Goal: Task Accomplishment & Management: Use online tool/utility

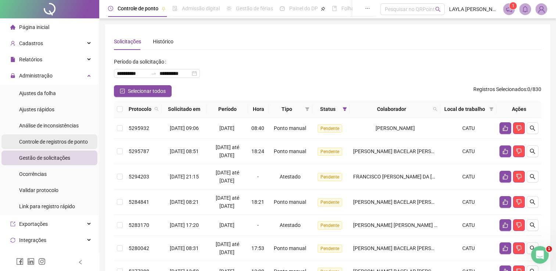
click at [58, 137] on div "Controle de registros de ponto" at bounding box center [53, 142] width 69 height 15
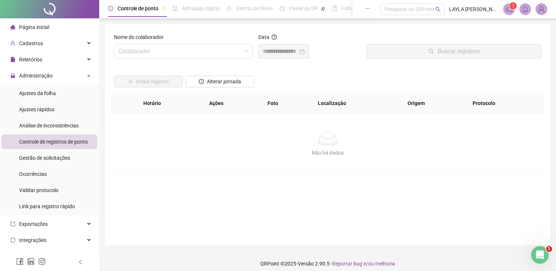
click at [58, 149] on div "Controle de registros de ponto" at bounding box center [53, 142] width 69 height 15
click at [57, 156] on span "Gestão de solicitações" at bounding box center [44, 158] width 51 height 6
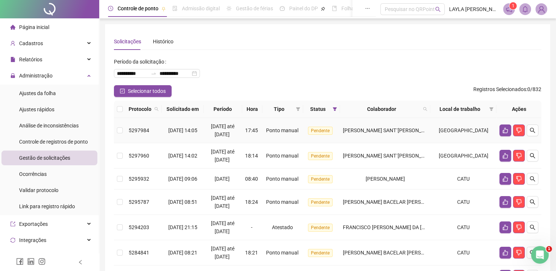
click at [400, 134] on td "DEBORA SILVA SANT´ANA" at bounding box center [385, 130] width 90 height 25
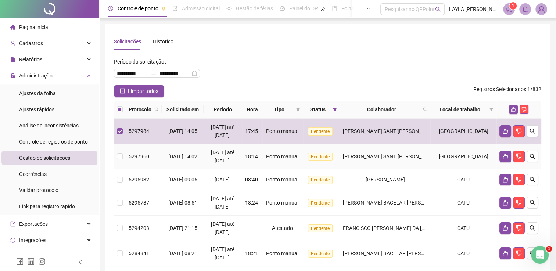
click at [392, 154] on span "DEBORA SILVA SANT´ANA" at bounding box center [390, 157] width 94 height 6
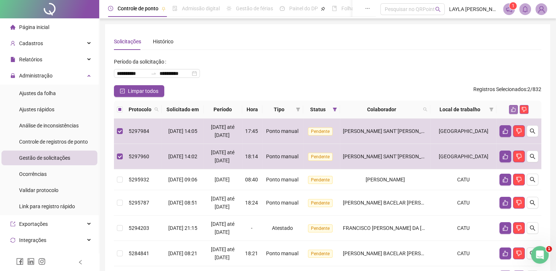
click at [512, 106] on button "button" at bounding box center [513, 109] width 9 height 9
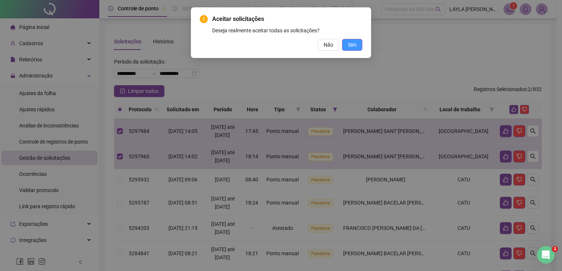
click at [348, 43] on span "Sim" at bounding box center [352, 45] width 8 height 8
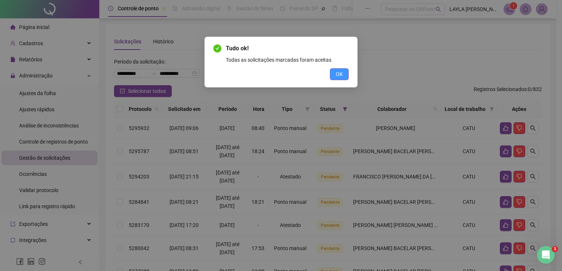
click at [342, 77] on span "OK" at bounding box center [339, 74] width 7 height 8
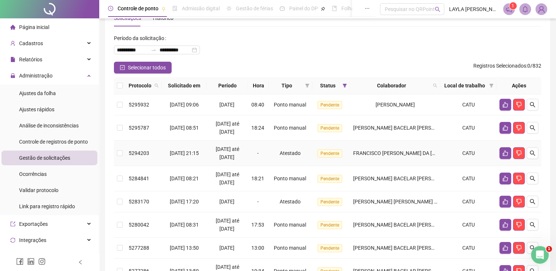
scroll to position [37, 0]
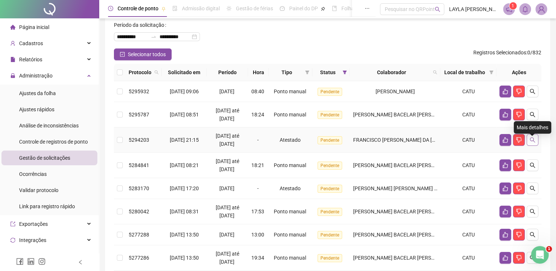
click at [536, 145] on button "button" at bounding box center [533, 140] width 12 height 12
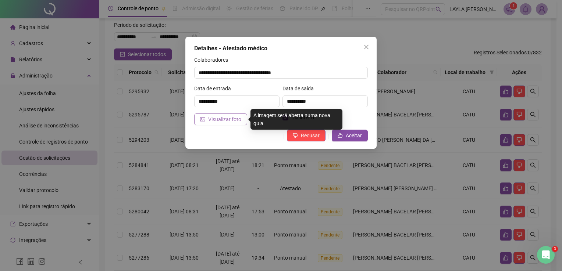
click at [218, 118] on span "Visualizar foto" at bounding box center [224, 119] width 33 height 8
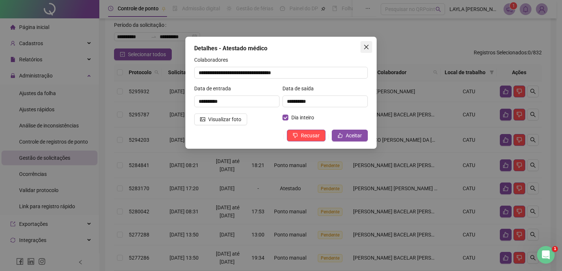
click at [368, 43] on button "Close" at bounding box center [366, 47] width 12 height 12
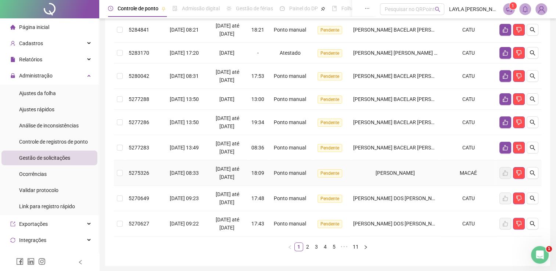
scroll to position [184, 0]
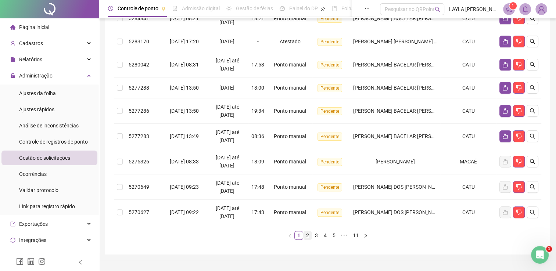
click at [307, 240] on link "2" at bounding box center [308, 236] width 8 height 8
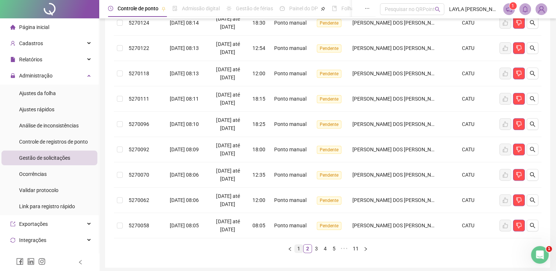
click at [297, 245] on link "1" at bounding box center [299, 249] width 8 height 8
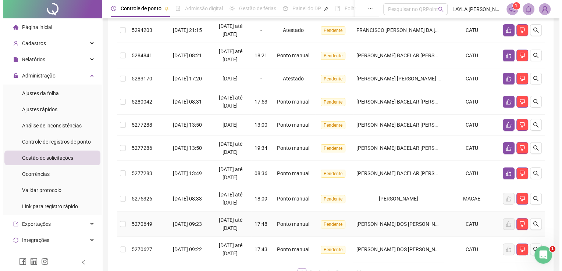
scroll to position [110, 0]
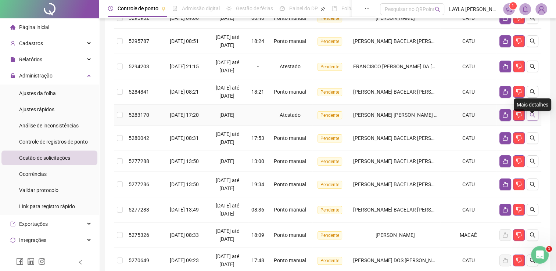
click at [536, 119] on button "button" at bounding box center [533, 115] width 12 height 12
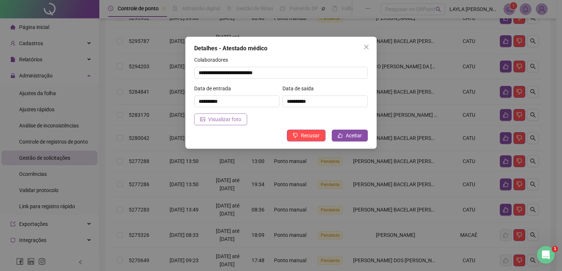
click at [210, 118] on span "Visualizar foto" at bounding box center [224, 119] width 33 height 8
click at [369, 42] on button "Close" at bounding box center [366, 47] width 12 height 12
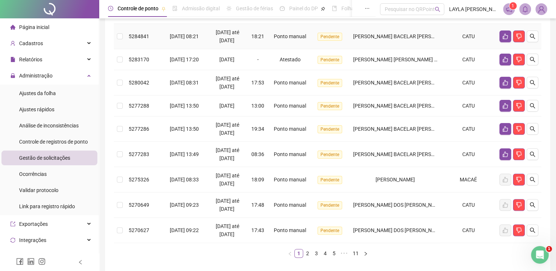
scroll to position [211, 0]
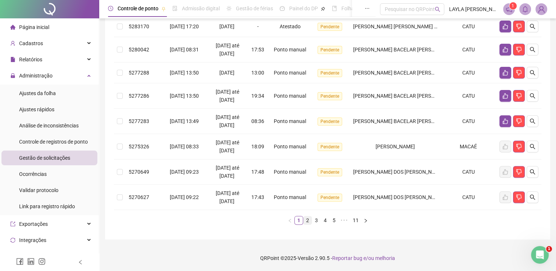
click at [307, 220] on link "2" at bounding box center [308, 221] width 8 height 8
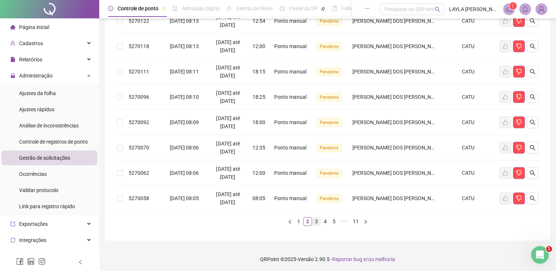
click at [319, 220] on link "3" at bounding box center [317, 222] width 8 height 8
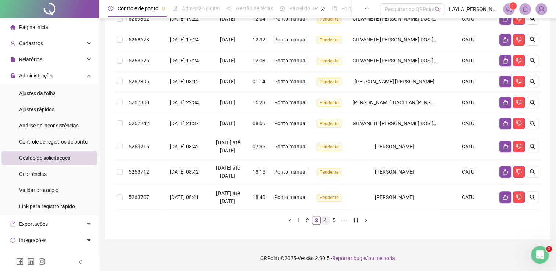
click at [322, 222] on link "4" at bounding box center [325, 221] width 8 height 8
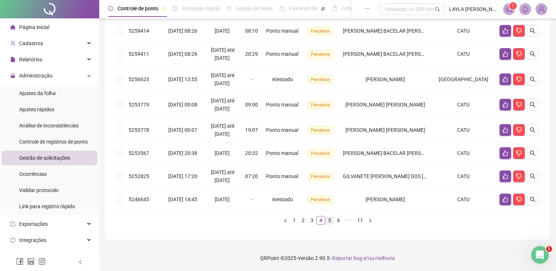
click at [328, 217] on link "5" at bounding box center [330, 221] width 8 height 8
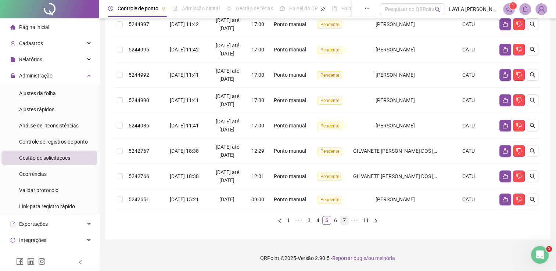
click at [334, 219] on link "6" at bounding box center [336, 221] width 8 height 8
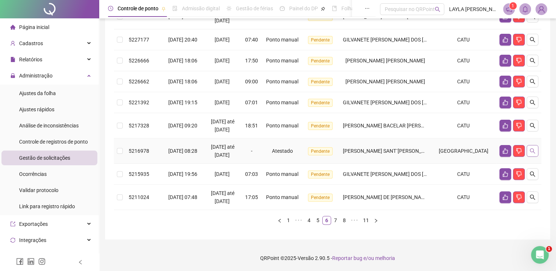
click at [534, 148] on icon "search" at bounding box center [533, 151] width 6 height 6
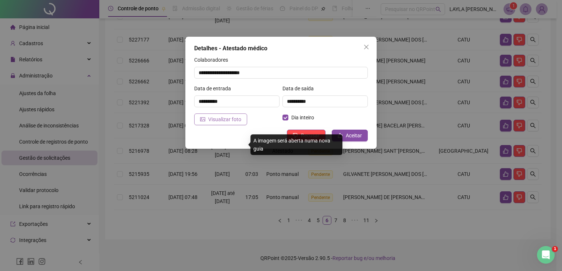
click at [223, 115] on span "Visualizar foto" at bounding box center [224, 119] width 33 height 8
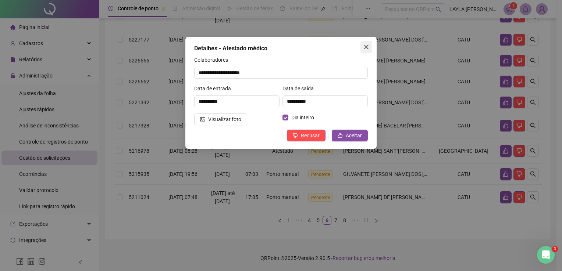
click at [367, 49] on icon "close" at bounding box center [366, 47] width 6 height 6
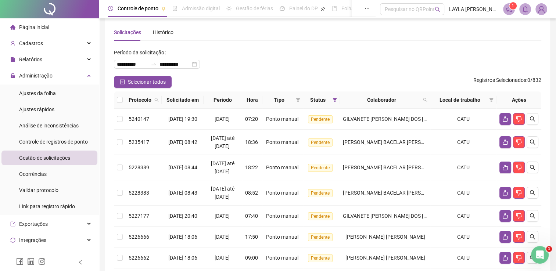
scroll to position [0, 0]
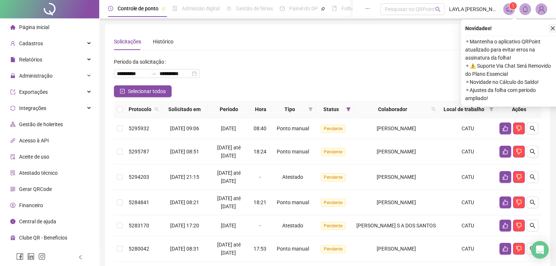
click at [551, 29] on icon "close" at bounding box center [552, 28] width 5 height 5
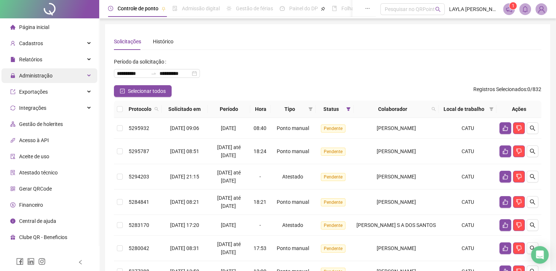
click at [55, 70] on div "Administração" at bounding box center [49, 75] width 96 height 15
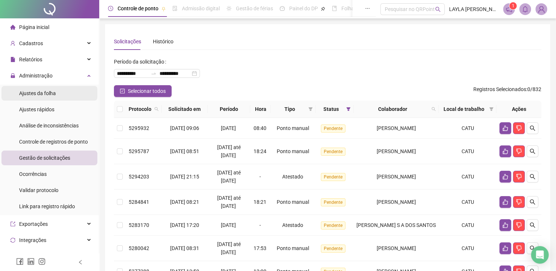
click at [55, 99] on div "Ajustes da folha" at bounding box center [37, 93] width 37 height 15
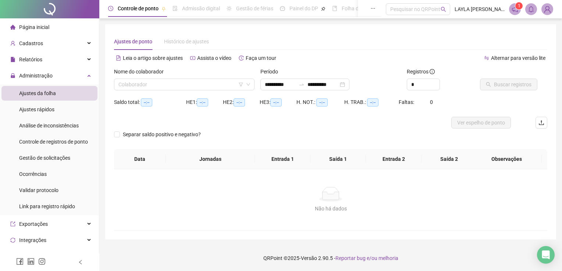
type input "**********"
drag, startPoint x: 419, startPoint y: 86, endPoint x: 404, endPoint y: 82, distance: 16.5
click at [404, 82] on div "Registros *" at bounding box center [440, 82] width 73 height 29
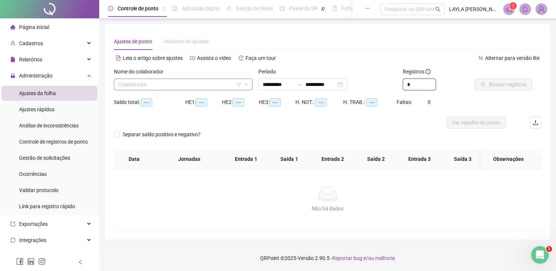
click at [129, 89] on div "Colaborador" at bounding box center [183, 85] width 139 height 12
type input "*"
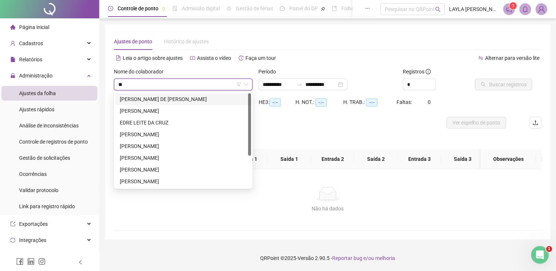
type input "***"
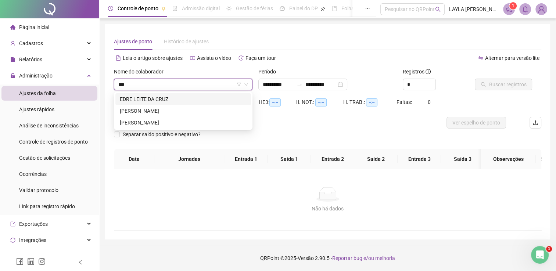
click at [136, 98] on div "EDRE LEITE DA CRUZ" at bounding box center [183, 99] width 127 height 8
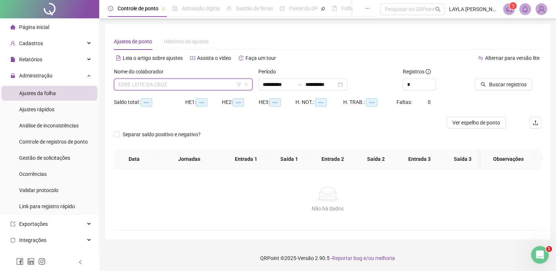
click at [138, 87] on span "EDRE LEITE DA CRUZ" at bounding box center [183, 84] width 130 height 11
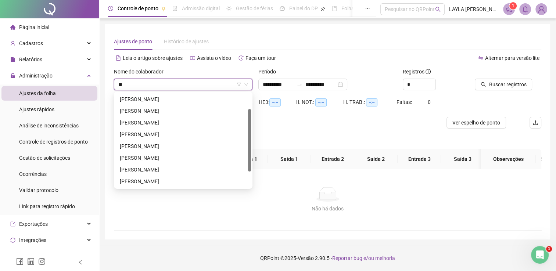
scroll to position [24, 0]
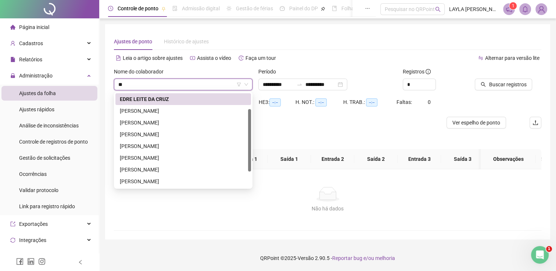
type input "***"
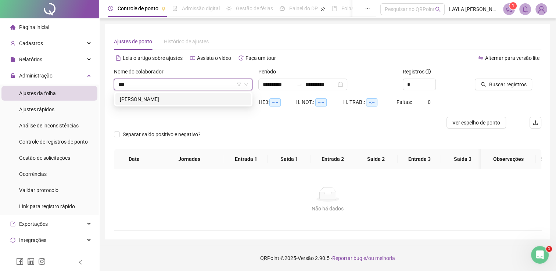
click at [141, 94] on div "EDUARDO REIS" at bounding box center [183, 99] width 136 height 12
click at [486, 81] on button "Buscar registros" at bounding box center [503, 85] width 57 height 12
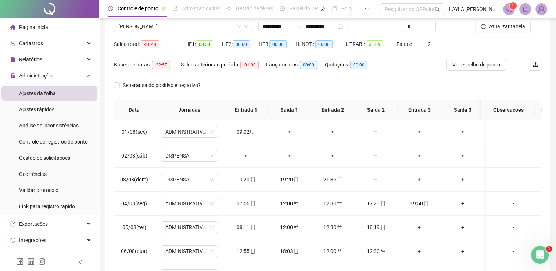
scroll to position [31, 0]
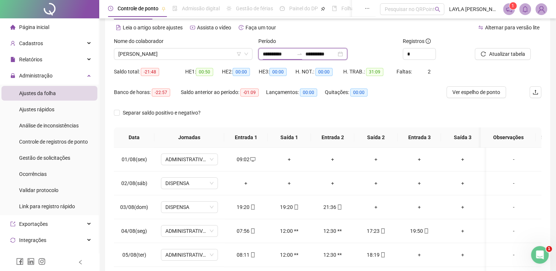
click at [278, 57] on input "**********" at bounding box center [278, 54] width 31 height 8
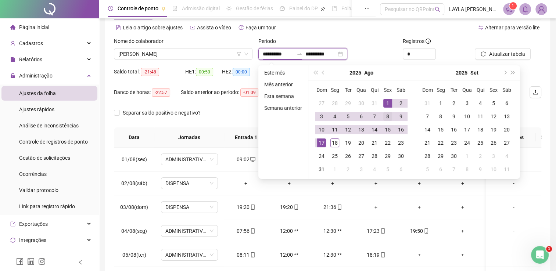
type input "**********"
click at [326, 74] on button "prev-year" at bounding box center [323, 72] width 8 height 15
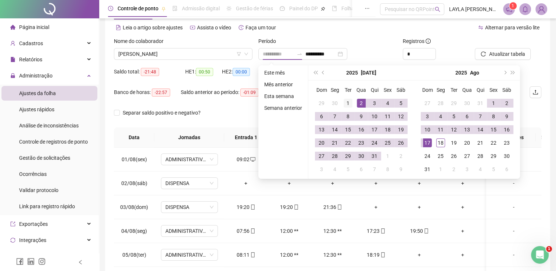
type input "**********"
click at [352, 103] on td "1" at bounding box center [348, 103] width 13 height 13
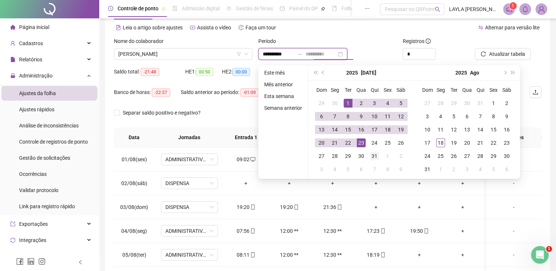
type input "**********"
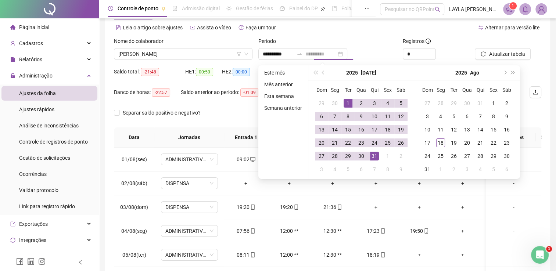
click at [374, 156] on div "31" at bounding box center [374, 156] width 9 height 9
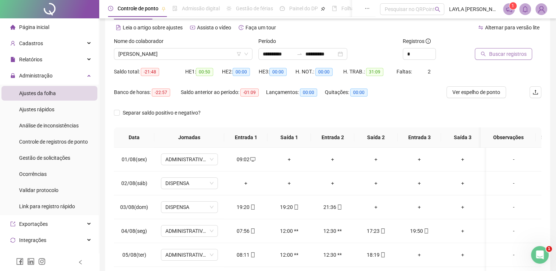
click at [490, 55] on span "Buscar registros" at bounding box center [508, 54] width 38 height 8
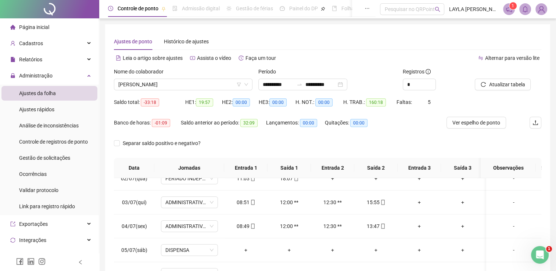
scroll to position [74, 0]
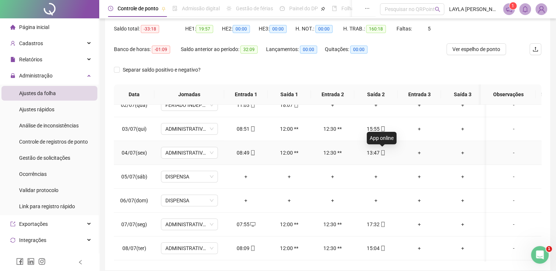
click at [383, 154] on icon "mobile" at bounding box center [383, 152] width 5 height 5
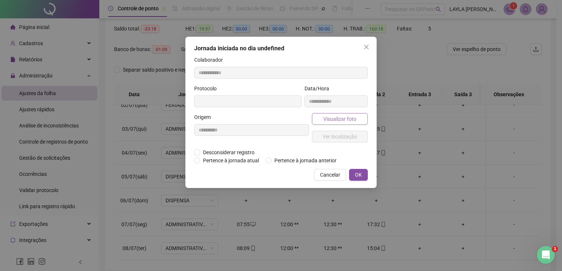
click at [359, 123] on button "Visualizar foto" at bounding box center [340, 119] width 56 height 12
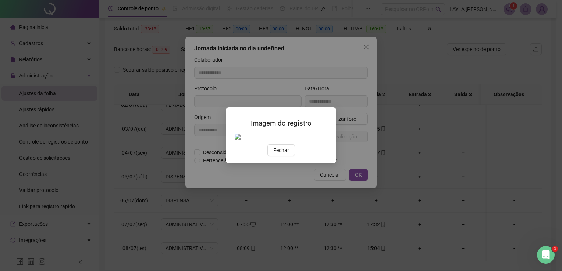
type input "**********"
click at [277, 155] on span "Fechar" at bounding box center [281, 151] width 16 height 8
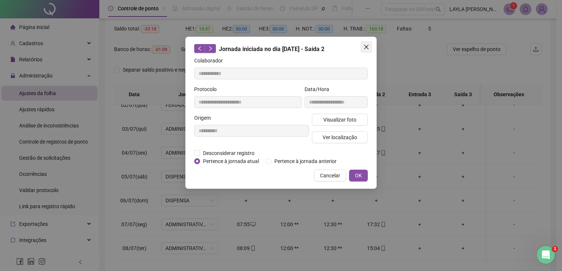
click at [367, 49] on icon "close" at bounding box center [366, 47] width 6 height 6
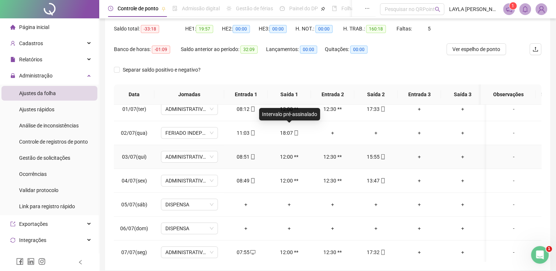
scroll to position [0, 0]
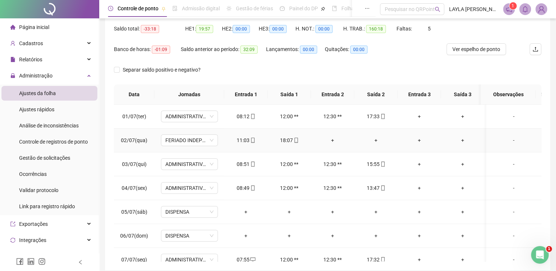
click at [294, 140] on icon "mobile" at bounding box center [296, 140] width 5 height 5
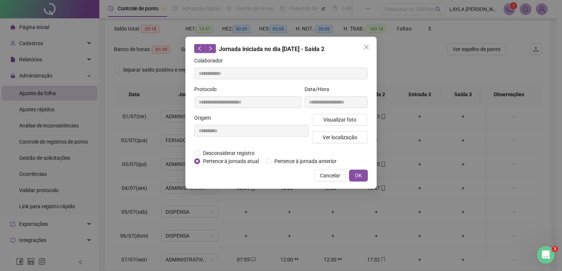
type input "**********"
click at [346, 114] on button "Visualizar foto" at bounding box center [340, 120] width 56 height 12
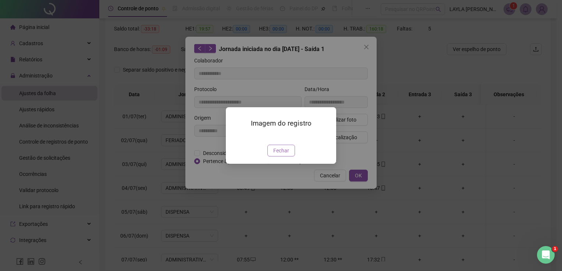
click at [287, 155] on span "Fechar" at bounding box center [281, 151] width 16 height 8
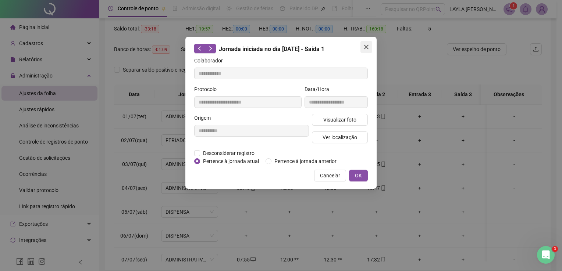
click at [364, 51] on button "Close" at bounding box center [366, 47] width 12 height 12
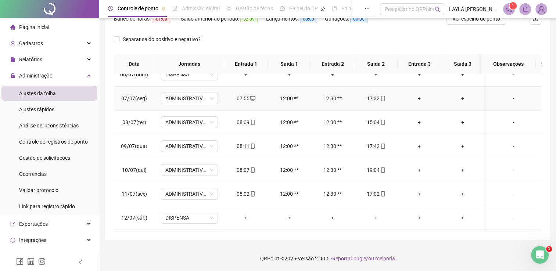
scroll to position [147, 0]
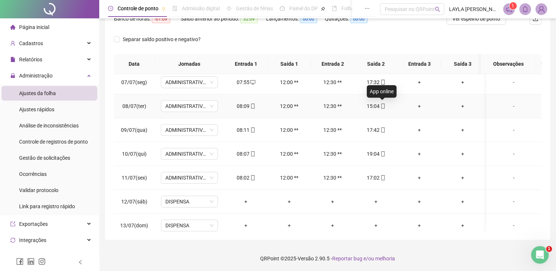
click at [381, 107] on icon "mobile" at bounding box center [383, 106] width 5 height 5
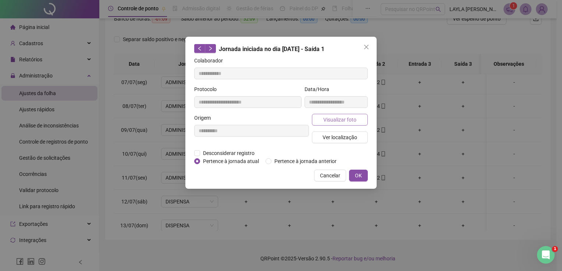
type input "**********"
click at [363, 115] on button "Visualizar foto" at bounding box center [340, 120] width 56 height 12
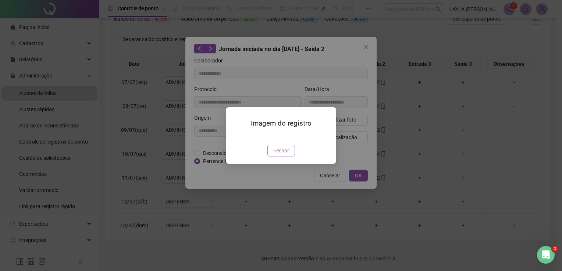
click at [280, 155] on span "Fechar" at bounding box center [281, 151] width 16 height 8
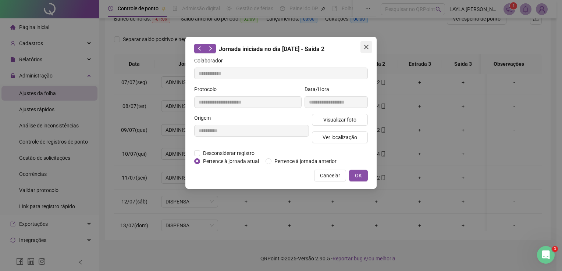
click at [372, 47] on span "Close" at bounding box center [366, 47] width 12 height 6
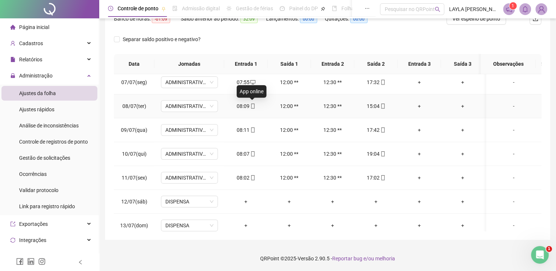
click at [253, 104] on icon "mobile" at bounding box center [252, 106] width 5 height 5
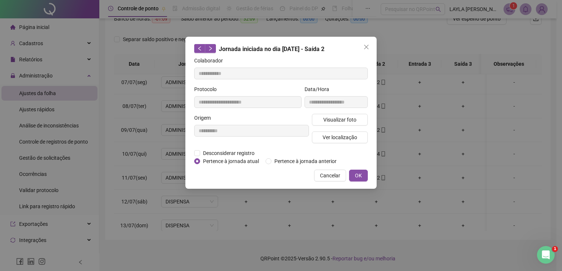
type input "**********"
click at [315, 117] on button "Visualizar foto" at bounding box center [340, 120] width 56 height 12
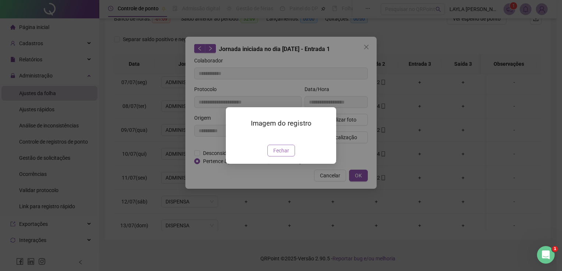
click at [284, 155] on span "Fechar" at bounding box center [281, 151] width 16 height 8
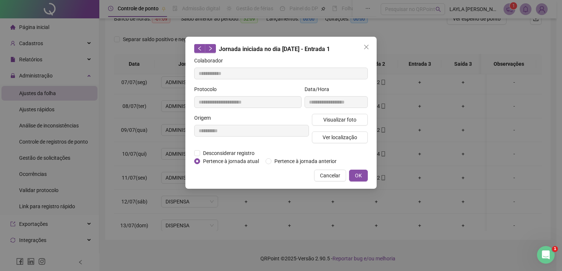
drag, startPoint x: 372, startPoint y: 45, endPoint x: 371, endPoint y: 49, distance: 4.1
click at [372, 45] on span "Close" at bounding box center [366, 47] width 12 height 6
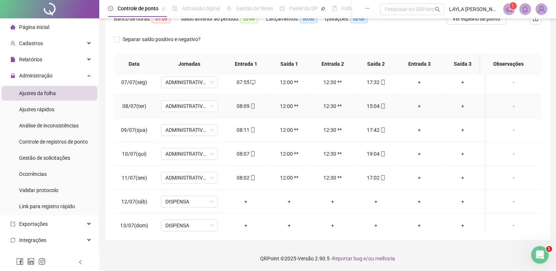
click at [382, 102] on div "15:04" at bounding box center [376, 106] width 32 height 8
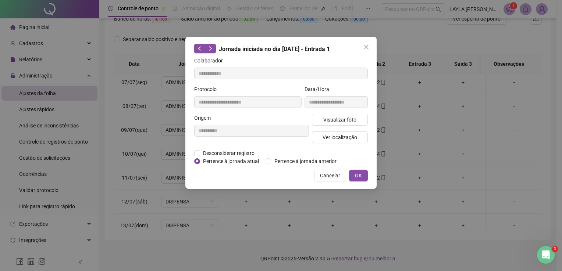
type input "**********"
click at [354, 114] on button "Visualizar foto" at bounding box center [340, 120] width 56 height 12
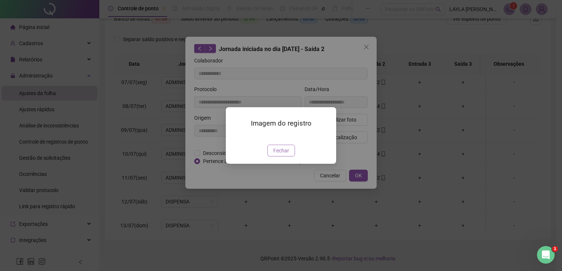
click at [278, 155] on span "Fechar" at bounding box center [281, 151] width 16 height 8
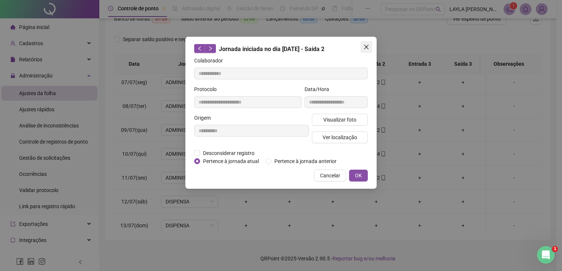
click at [366, 48] on icon "close" at bounding box center [366, 47] width 6 height 6
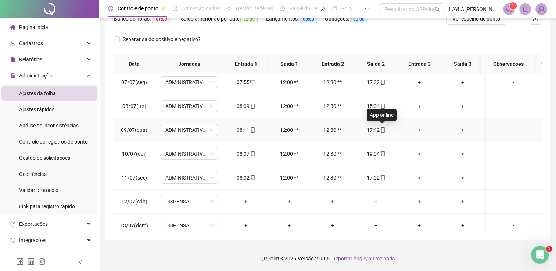
click at [383, 132] on span at bounding box center [383, 130] width 6 height 6
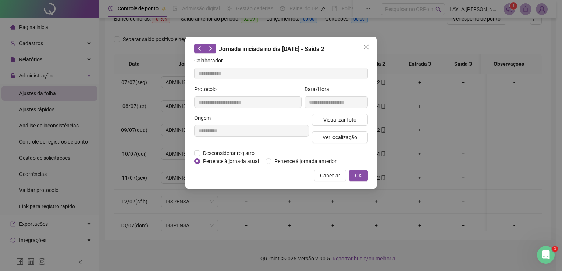
type input "**********"
click at [337, 118] on span "Visualizar foto" at bounding box center [339, 120] width 33 height 8
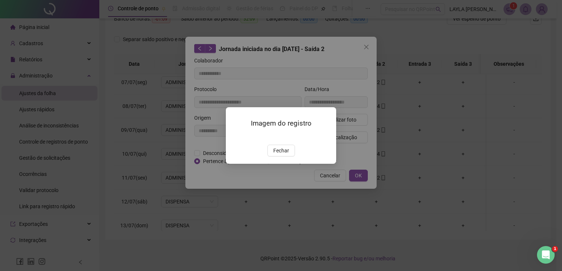
click at [279, 155] on span "Fechar" at bounding box center [281, 151] width 16 height 8
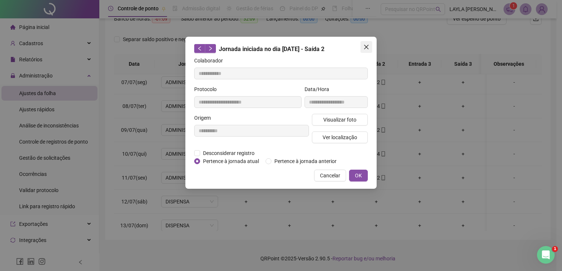
click at [365, 52] on button "Close" at bounding box center [366, 47] width 12 height 12
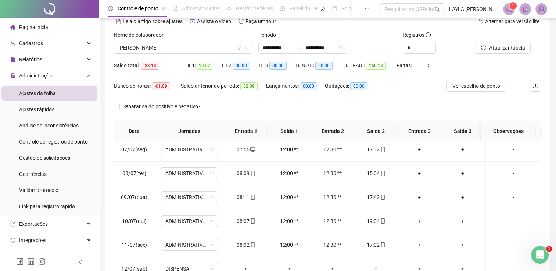
scroll to position [0, 0]
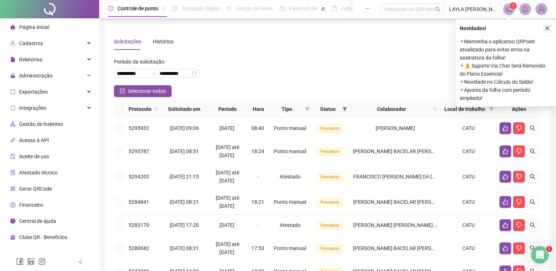
click at [549, 30] on icon "close" at bounding box center [547, 28] width 5 height 5
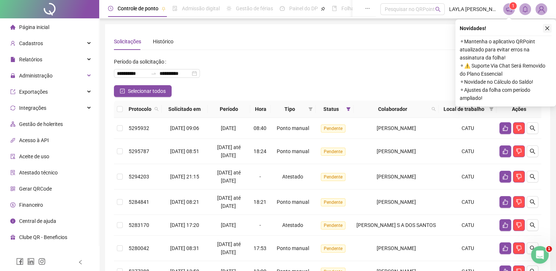
click at [550, 28] on button "button" at bounding box center [547, 28] width 9 height 9
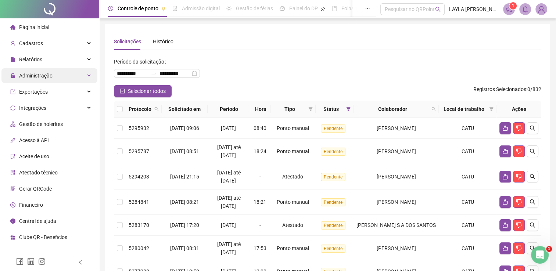
click at [68, 72] on div "Administração" at bounding box center [49, 75] width 96 height 15
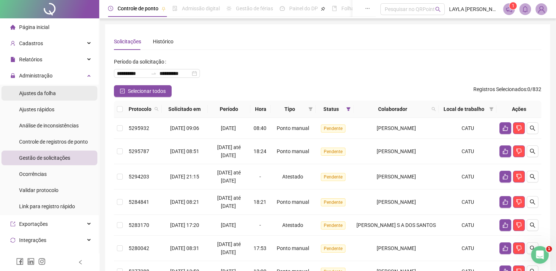
click at [53, 97] on div "Ajustes da folha" at bounding box center [37, 93] width 37 height 15
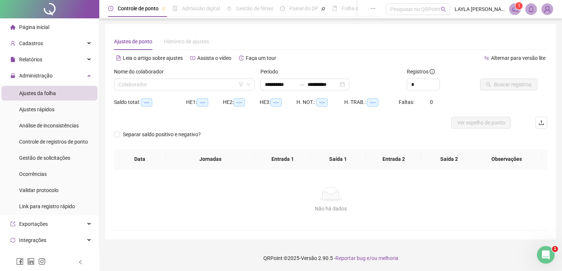
type input "**********"
drag, startPoint x: 421, startPoint y: 84, endPoint x: 405, endPoint y: 83, distance: 15.8
click at [405, 83] on div "Registros *" at bounding box center [440, 82] width 73 height 29
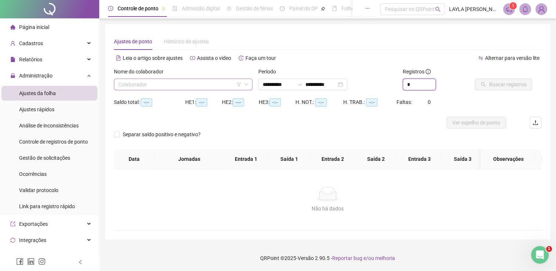
type input "*"
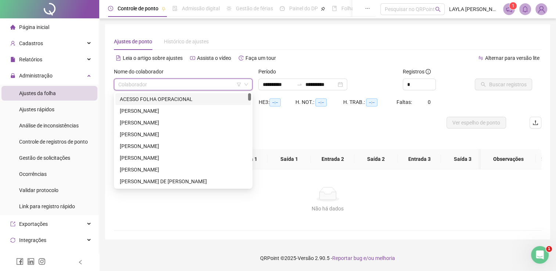
click at [200, 86] on input "search" at bounding box center [179, 84] width 123 height 11
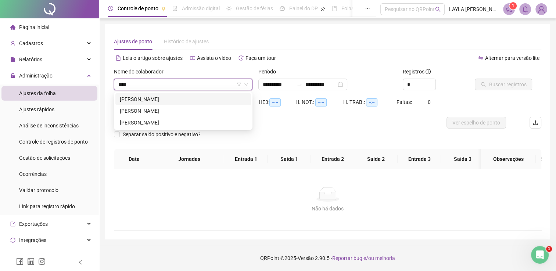
type input "*****"
click at [195, 108] on div "[PERSON_NAME]" at bounding box center [183, 111] width 127 height 8
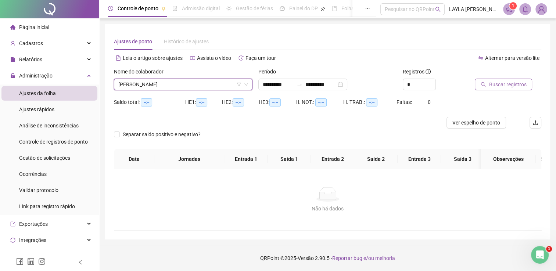
click at [502, 88] on span "Buscar registros" at bounding box center [508, 85] width 38 height 8
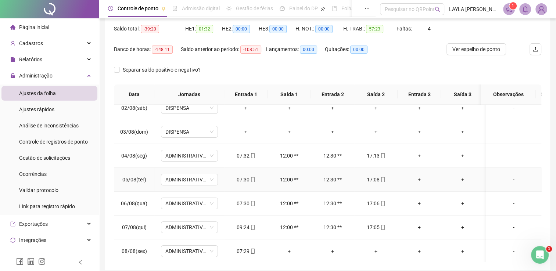
scroll to position [74, 0]
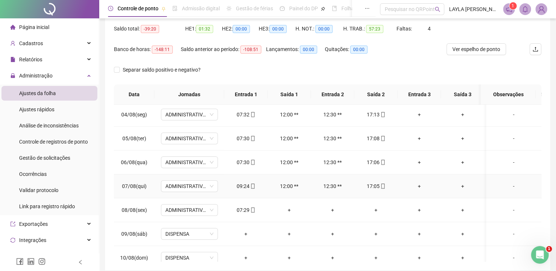
click at [384, 186] on icon "mobile" at bounding box center [383, 186] width 5 height 5
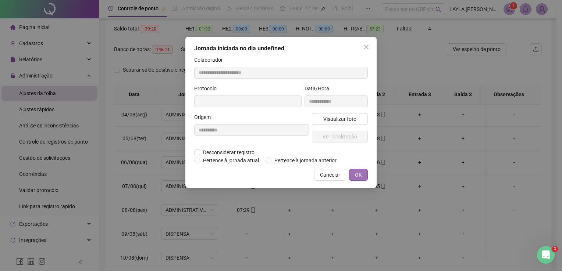
type input "**********"
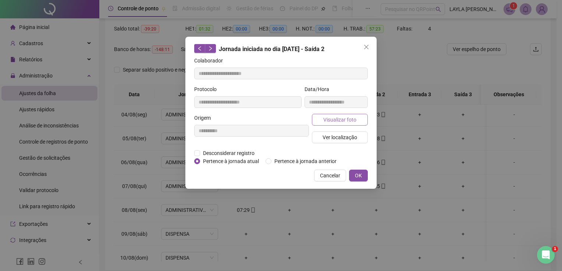
click at [349, 116] on span "Visualizar foto" at bounding box center [339, 120] width 33 height 8
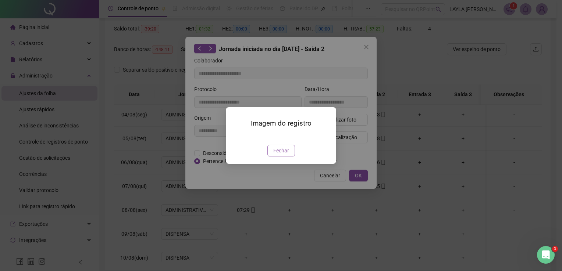
click at [284, 157] on button "Fechar" at bounding box center [281, 151] width 28 height 12
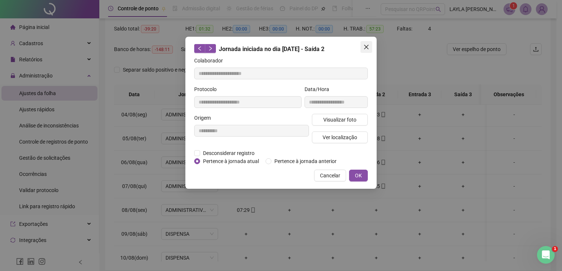
click at [366, 48] on icon "close" at bounding box center [366, 47] width 6 height 6
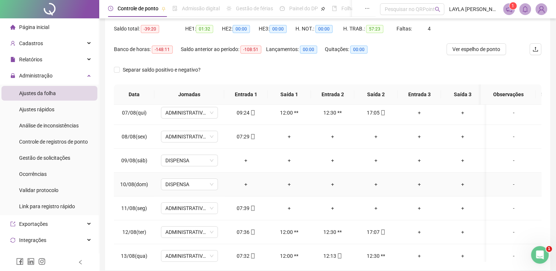
scroll to position [221, 0]
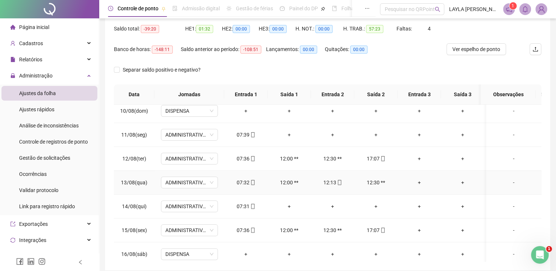
click at [340, 180] on icon "mobile" at bounding box center [339, 182] width 5 height 5
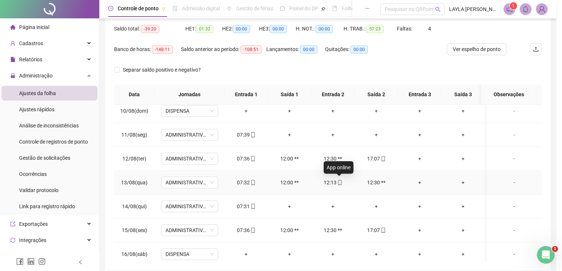
type input "**********"
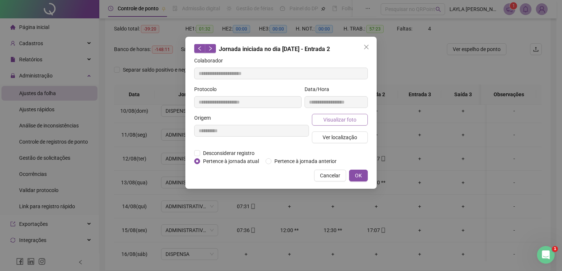
click at [355, 121] on span "Visualizar foto" at bounding box center [339, 120] width 33 height 8
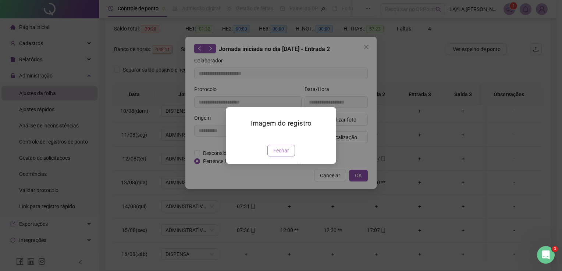
click at [282, 152] on span "Fechar" at bounding box center [281, 151] width 16 height 8
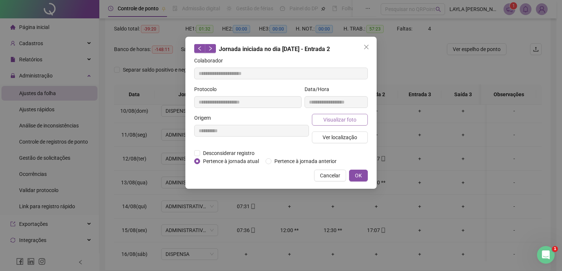
drag, startPoint x: 340, startPoint y: 129, endPoint x: 339, endPoint y: 119, distance: 9.6
click at [339, 128] on div "Visualizar foto Ver localização" at bounding box center [339, 131] width 59 height 35
click at [339, 118] on span "Visualizar foto" at bounding box center [339, 120] width 33 height 8
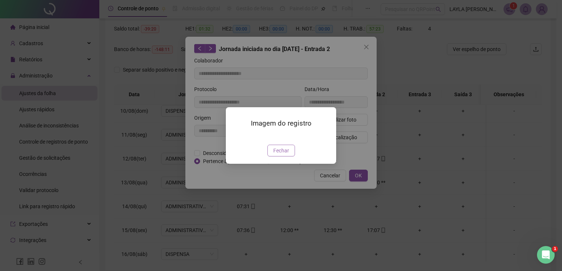
click at [285, 149] on span "Fechar" at bounding box center [281, 151] width 16 height 8
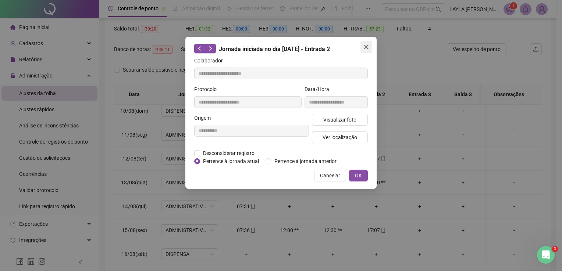
click at [365, 45] on icon "close" at bounding box center [366, 47] width 6 height 6
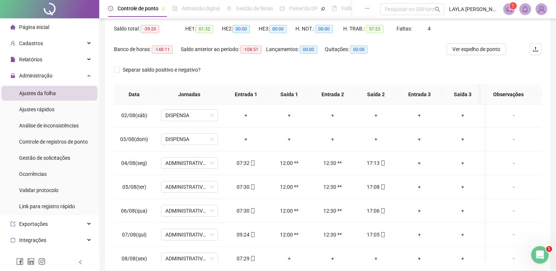
scroll to position [0, 0]
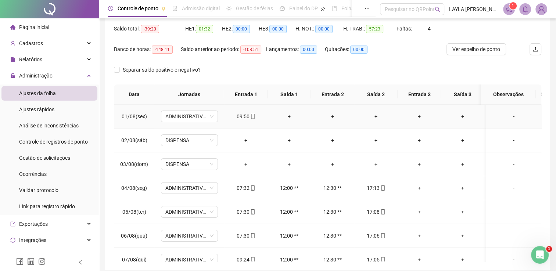
click at [251, 119] on span at bounding box center [253, 117] width 6 height 6
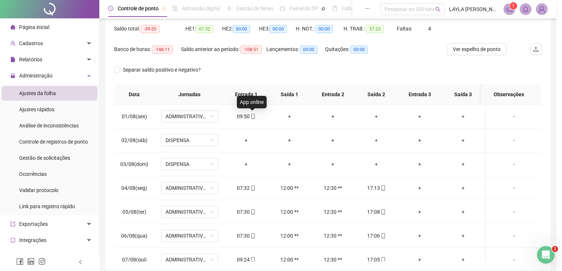
type input "**********"
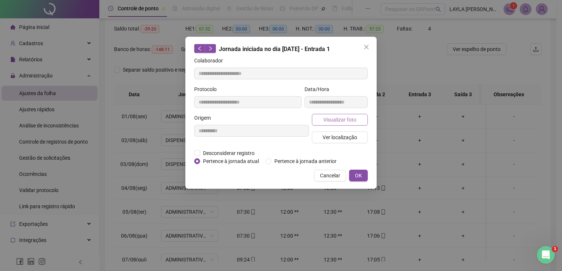
click at [343, 117] on span "Visualizar foto" at bounding box center [339, 120] width 33 height 8
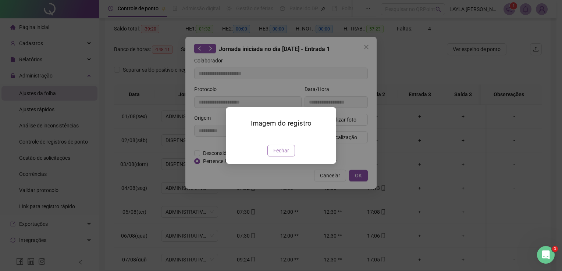
click at [285, 155] on span "Fechar" at bounding box center [281, 151] width 16 height 8
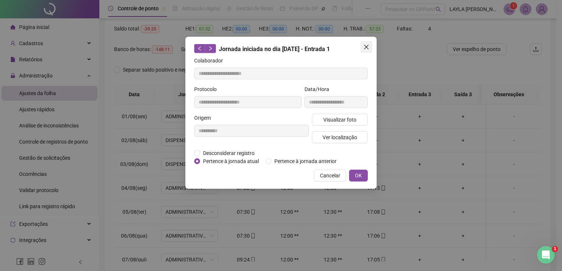
click at [369, 46] on span "Close" at bounding box center [366, 47] width 12 height 6
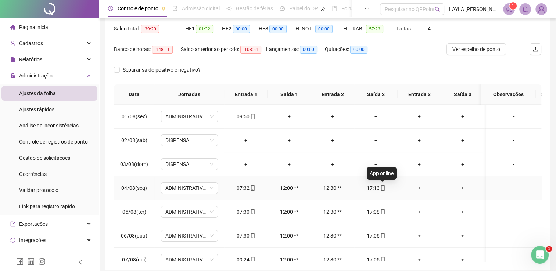
click at [381, 190] on icon "mobile" at bounding box center [383, 188] width 5 height 5
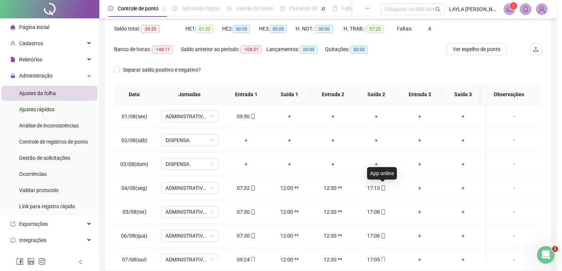
type input "**********"
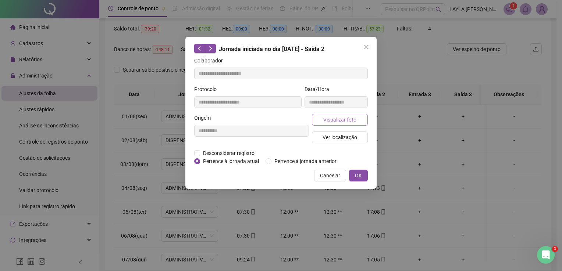
click at [344, 118] on span "Visualizar foto" at bounding box center [339, 120] width 33 height 8
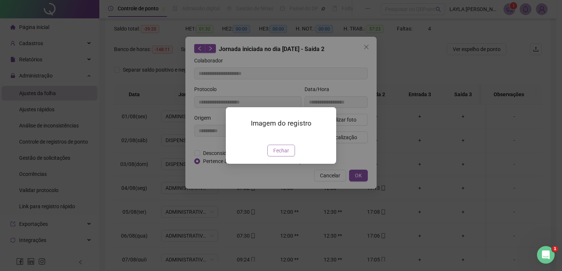
click at [290, 157] on button "Fechar" at bounding box center [281, 151] width 28 height 12
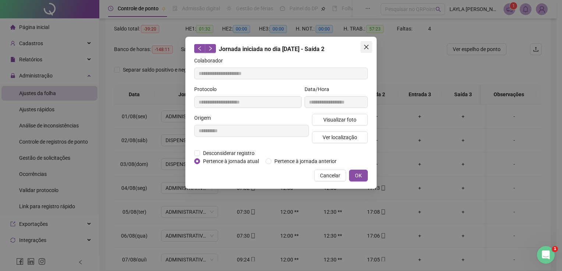
click at [364, 45] on icon "close" at bounding box center [366, 47] width 4 height 4
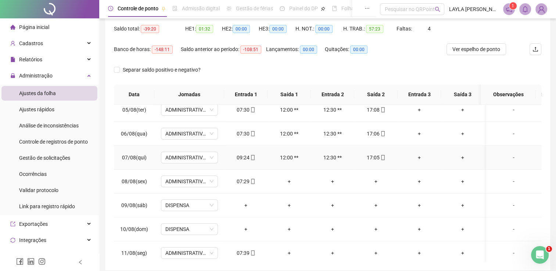
scroll to position [147, 0]
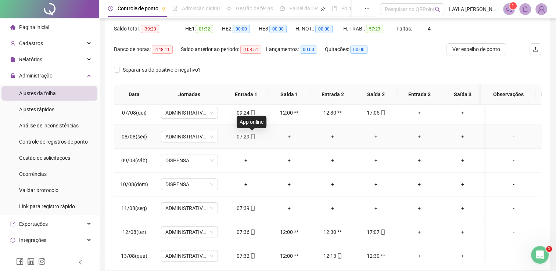
click at [252, 134] on span at bounding box center [253, 137] width 6 height 6
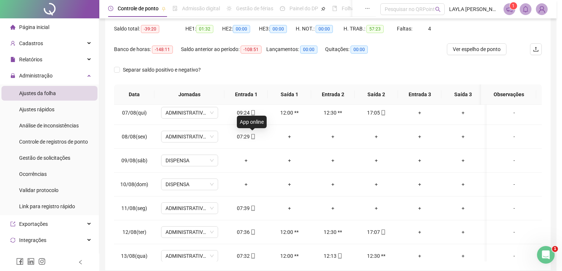
type input "**********"
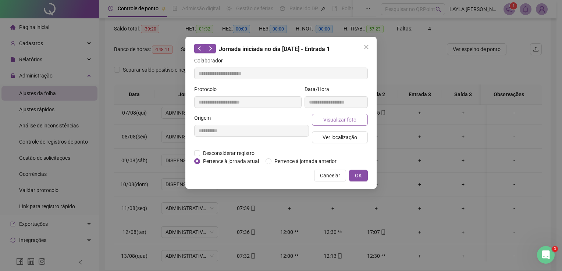
click at [321, 124] on button "Visualizar foto" at bounding box center [340, 120] width 56 height 12
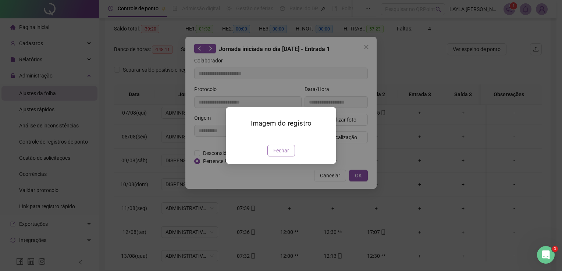
click at [286, 155] on span "Fechar" at bounding box center [281, 151] width 16 height 8
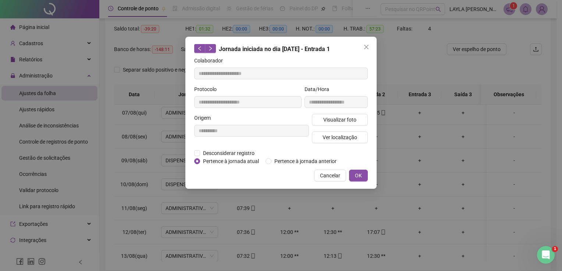
drag, startPoint x: 368, startPoint y: 46, endPoint x: 358, endPoint y: 56, distance: 13.8
click at [368, 46] on icon "close" at bounding box center [366, 47] width 6 height 6
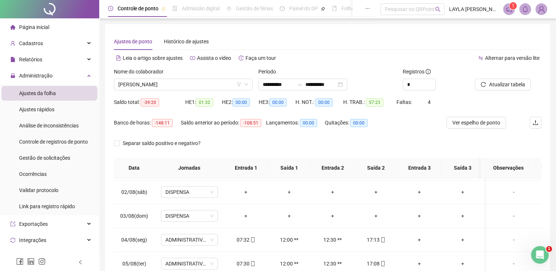
scroll to position [0, 0]
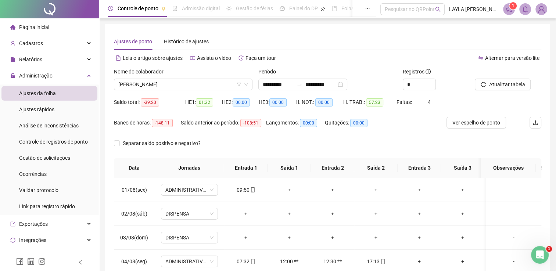
click at [397, 41] on div "Ajustes de ponto Histórico de ajustes" at bounding box center [328, 41] width 428 height 17
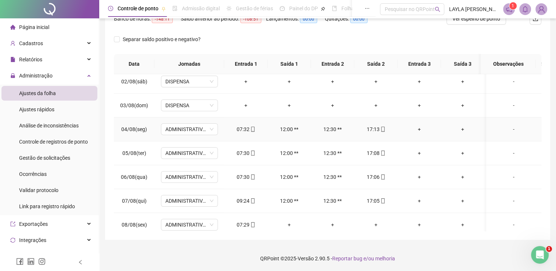
scroll to position [37, 0]
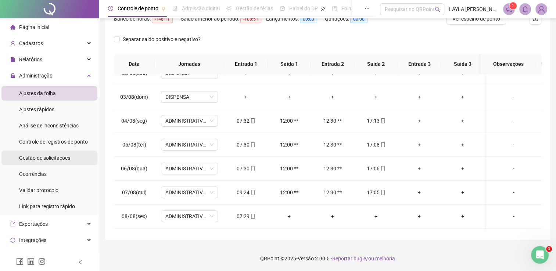
click at [62, 157] on span "Gestão de solicitações" at bounding box center [44, 158] width 51 height 6
